Goal: Information Seeking & Learning: Understand process/instructions

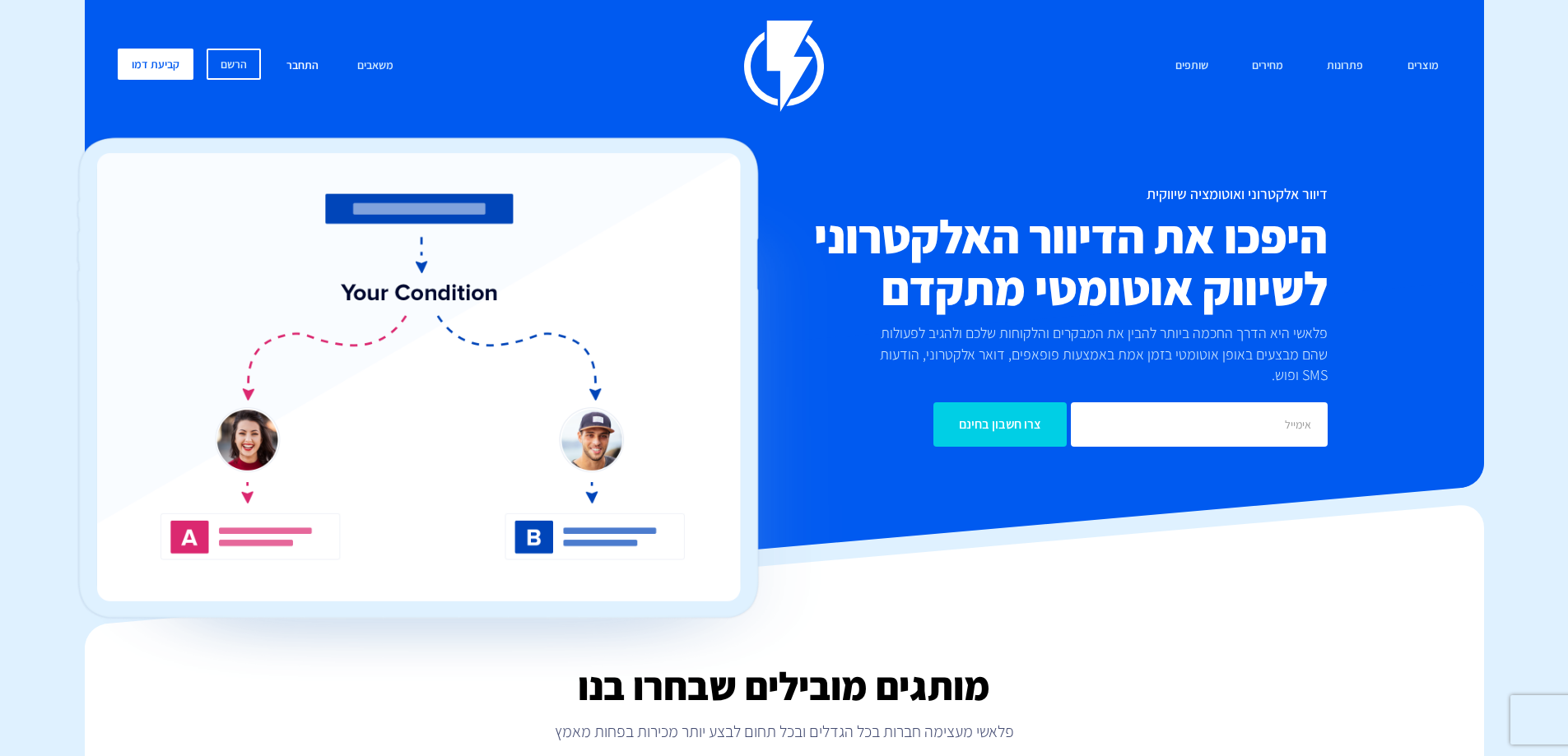
click at [310, 62] on link "התחבר" at bounding box center [302, 67] width 57 height 36
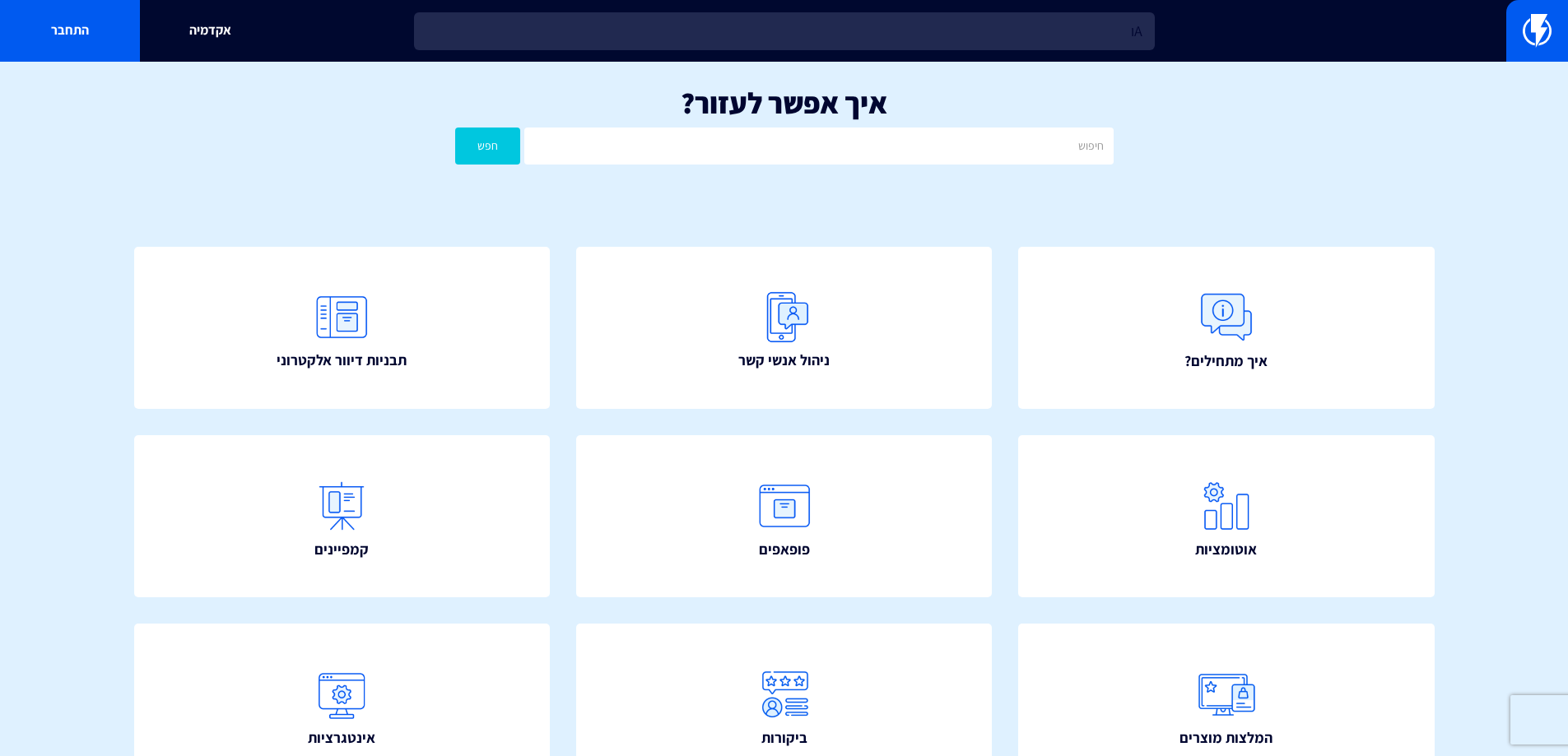
type input "A"
type input "ש"
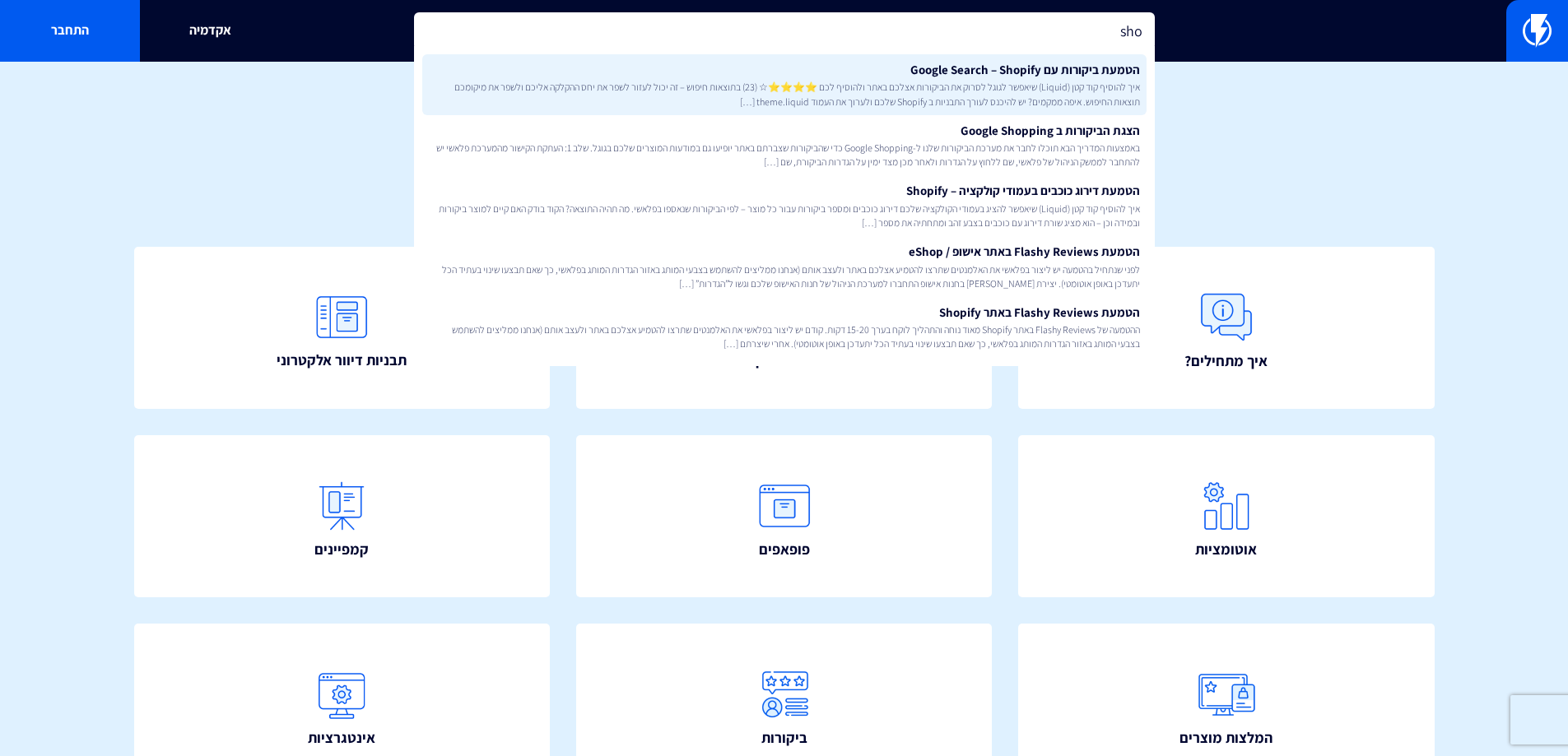
click at [768, 89] on span "איך להוסיף קוד קטן (Liquid) שיאפשר לגוגל לסרוק את הביקורות אצלכם באתר ולהוסיף ל…" at bounding box center [784, 94] width 711 height 28
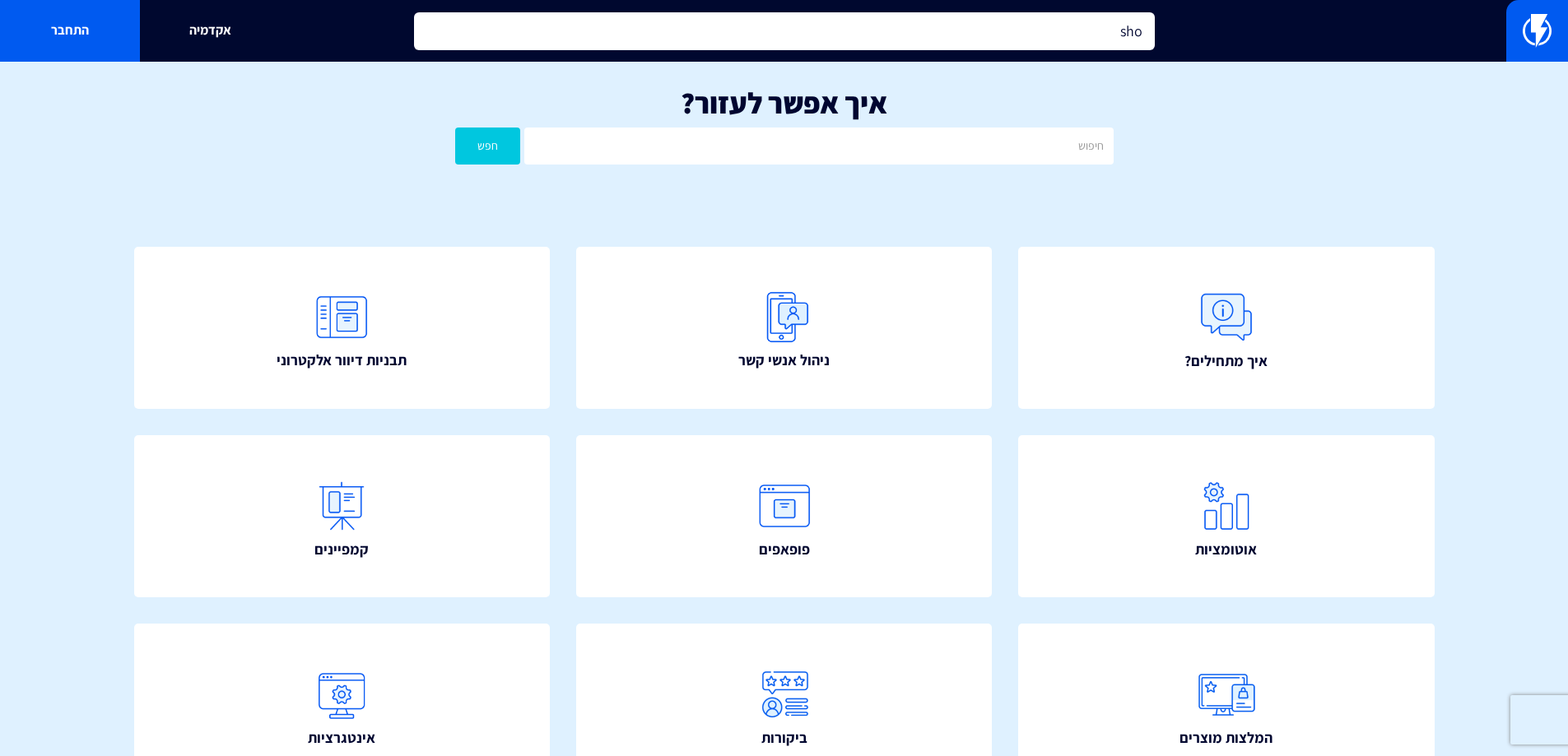
click at [977, 29] on input "sho" at bounding box center [784, 31] width 741 height 38
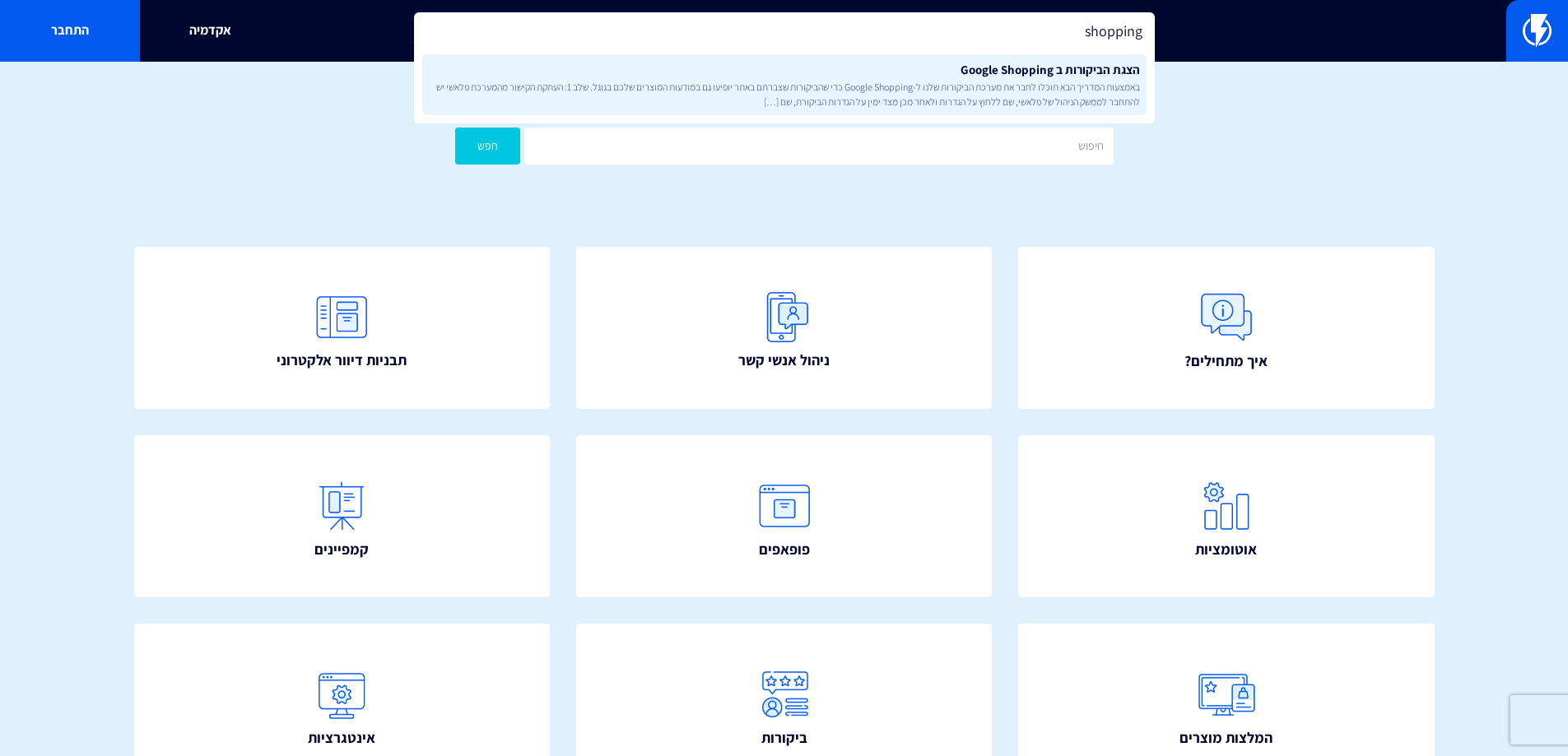
type input "shopping"
click at [987, 69] on link "הצגת הביקורות ב Google Shopping באמצעות המדריך הבא תוכלו לחבר את מערכת הביקורות…" at bounding box center [784, 85] width 724 height 61
